Goal: Information Seeking & Learning: Understand process/instructions

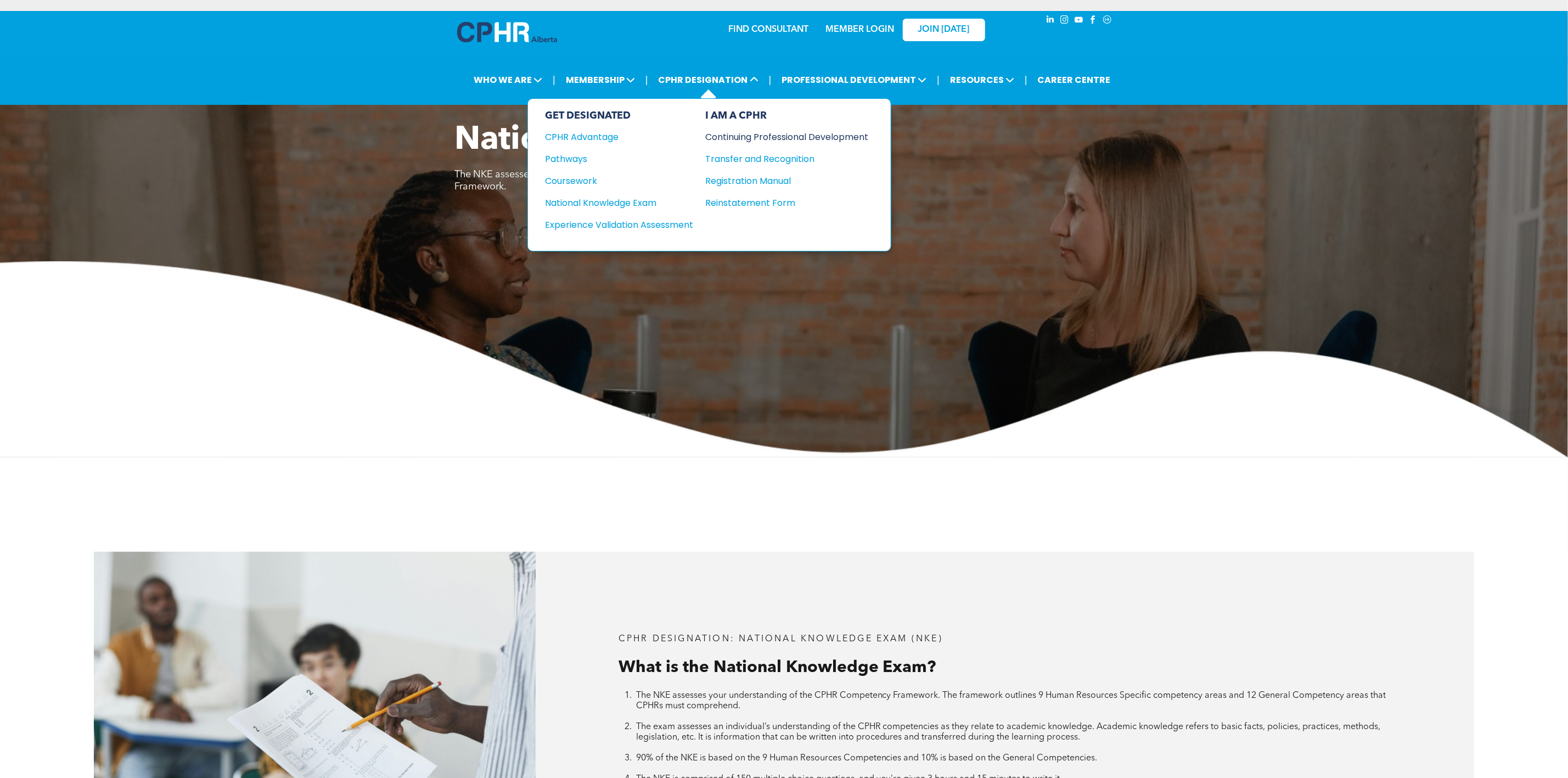
click at [770, 138] on div "Continuing Professional Development" at bounding box center [779, 137] width 146 height 13
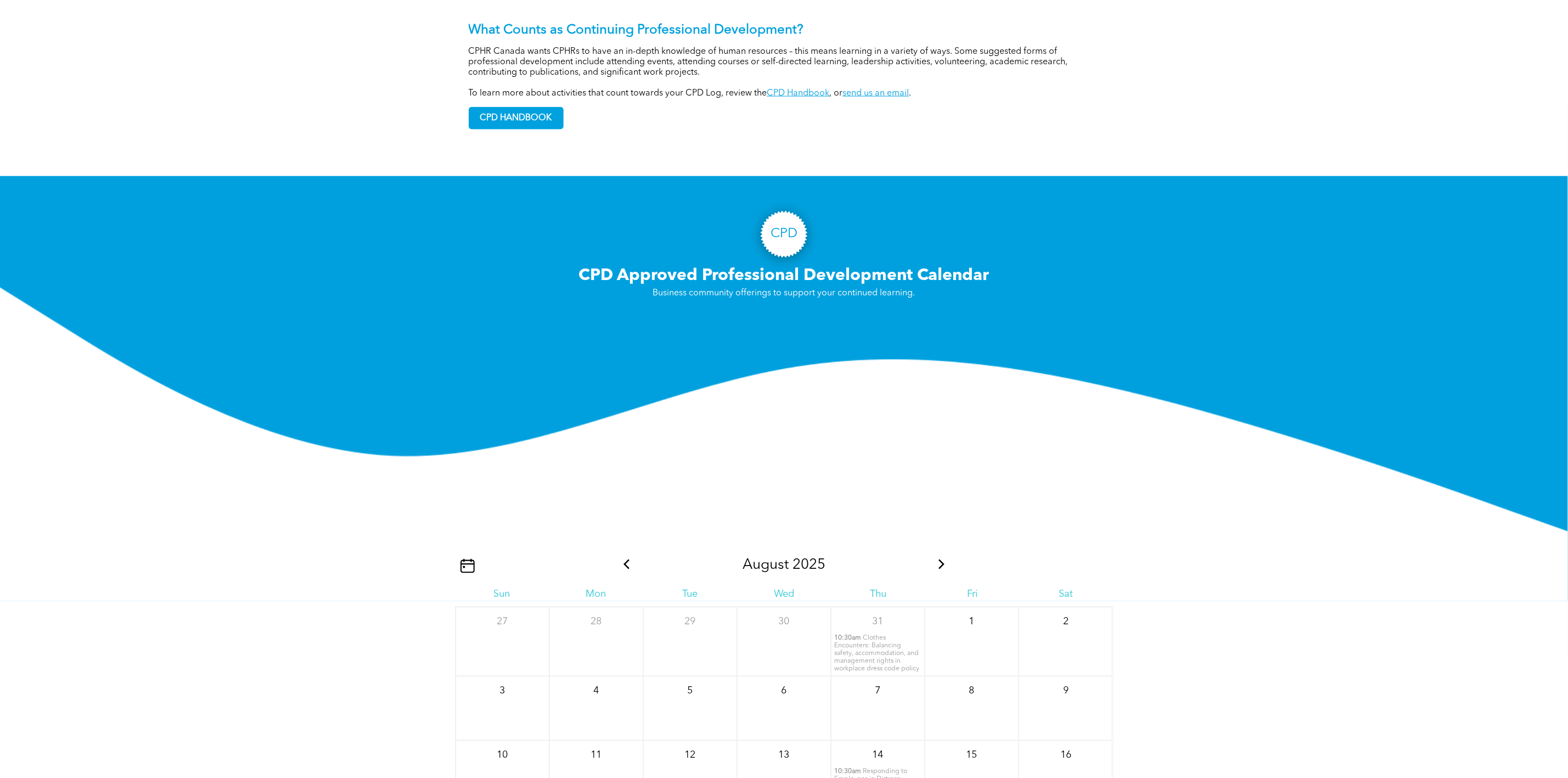
scroll to position [740, 0]
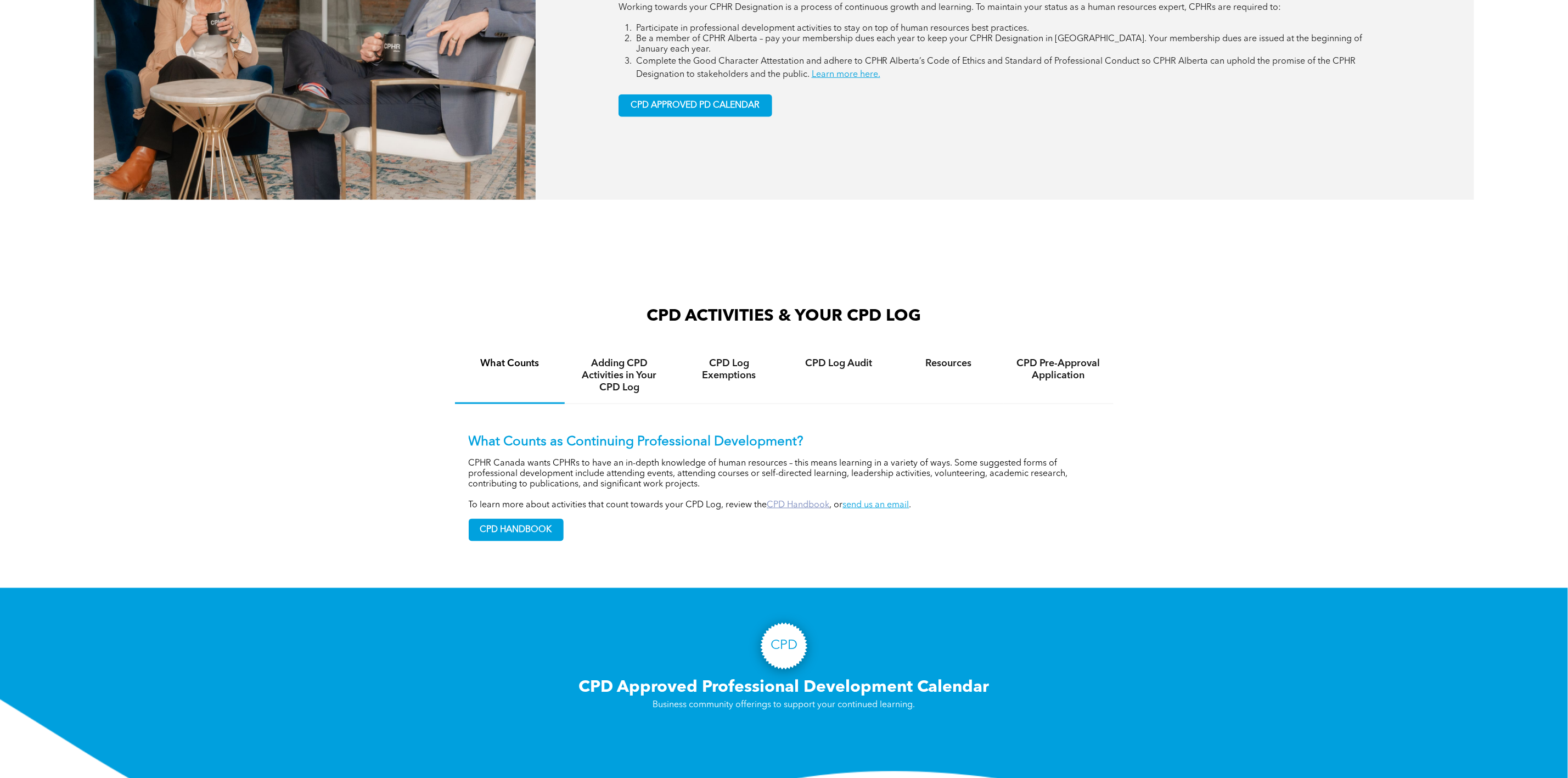
click at [819, 500] on link "CPD Handbook" at bounding box center [798, 504] width 63 height 9
drag, startPoint x: 453, startPoint y: 496, endPoint x: 832, endPoint y: 500, distance: 379.0
click at [832, 500] on div "CPD ACTIVITIES & YOUR CPD LOG What Counts Adding CPD Activities in Your CPD Log…" at bounding box center [784, 440] width 1568 height 293
copy p "To learn more about activities that count towards your CPD Log, review the CPD …"
